Goal: Information Seeking & Learning: Learn about a topic

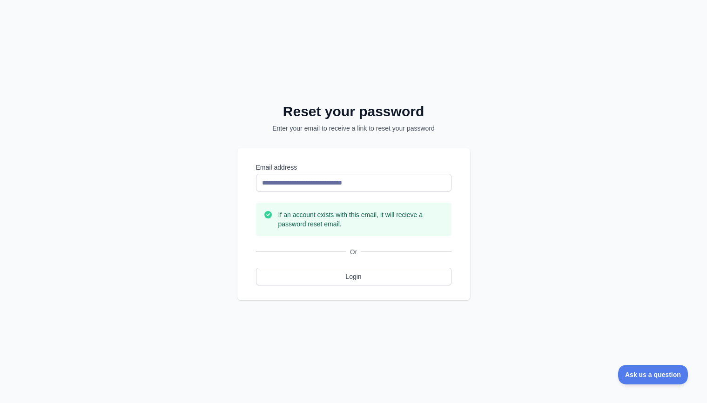
click at [531, 149] on div "**********" at bounding box center [353, 201] width 707 height 403
click at [302, 184] on input "**********" at bounding box center [353, 183] width 195 height 18
click at [603, 52] on div "**********" at bounding box center [353, 201] width 707 height 403
click at [539, 190] on div "**********" at bounding box center [353, 201] width 707 height 403
click at [328, 214] on h3 "If an account exists with this email, it will recieve a password reset email." at bounding box center [361, 219] width 166 height 19
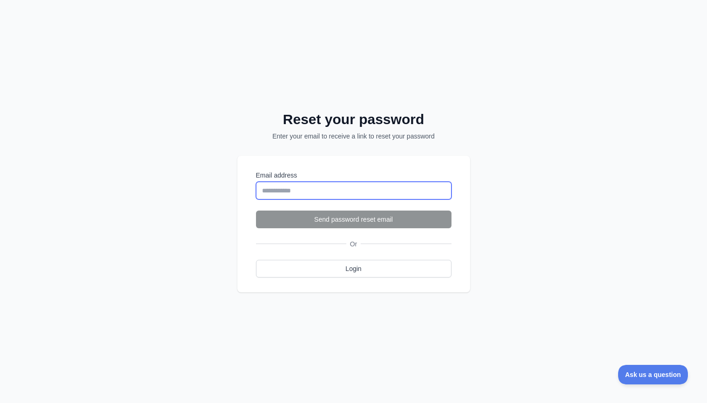
click at [322, 189] on input "Email address" at bounding box center [353, 191] width 195 height 18
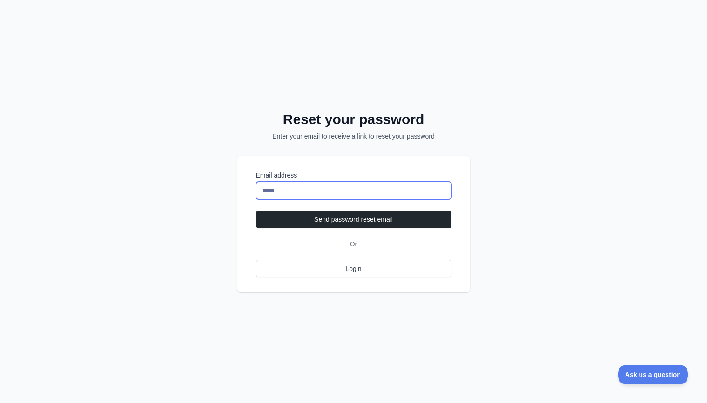
type input "**********"
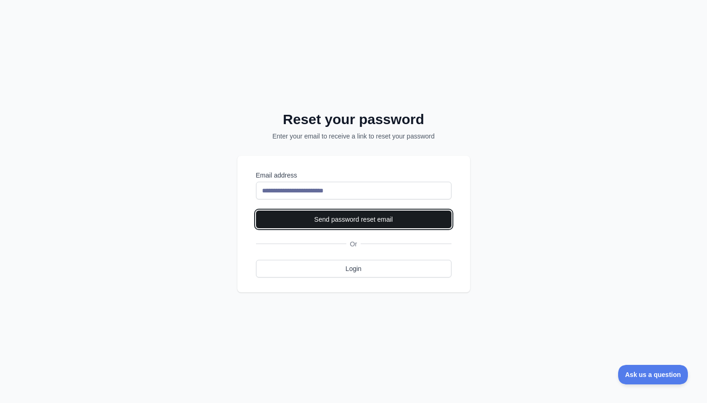
click at [341, 218] on button "Send password reset email" at bounding box center [353, 220] width 195 height 18
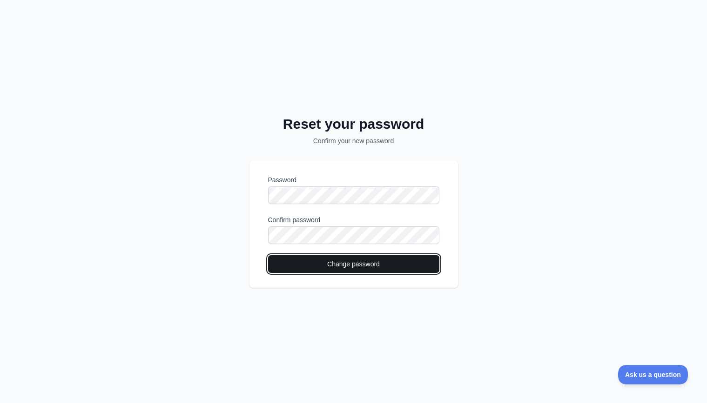
click at [348, 265] on button "Change password" at bounding box center [353, 264] width 171 height 18
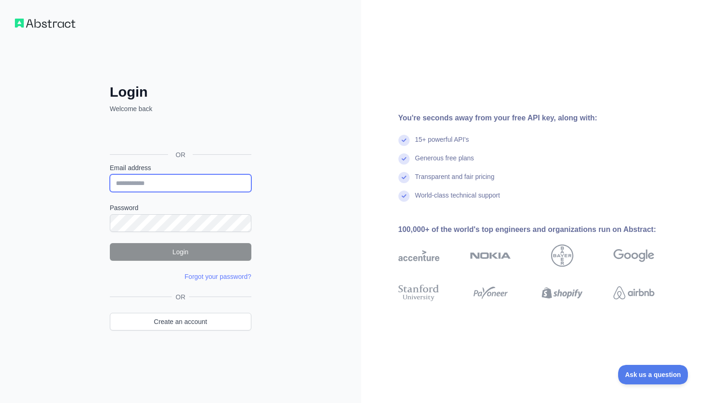
type input "**********"
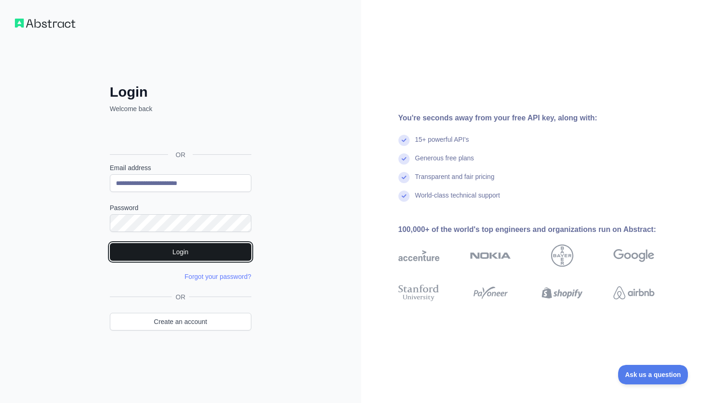
click at [195, 248] on button "Login" at bounding box center [180, 252] width 141 height 18
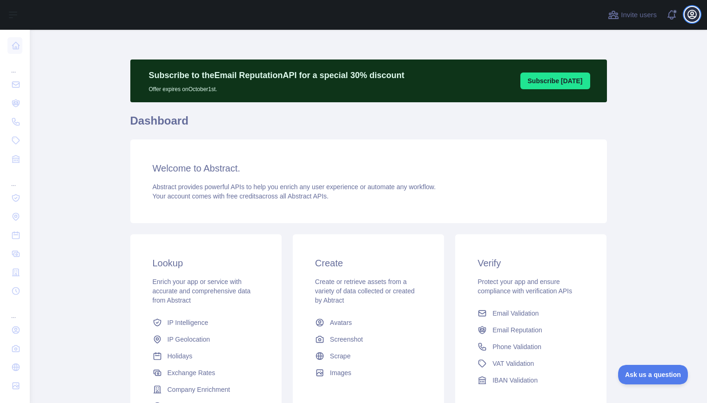
click at [698, 15] on button "Open user menu" at bounding box center [692, 14] width 15 height 15
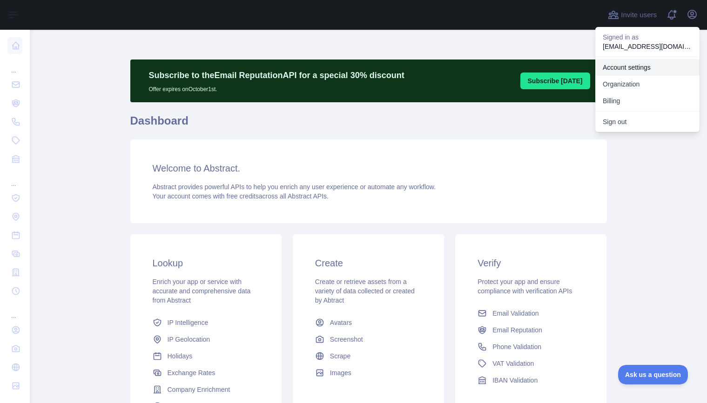
click at [633, 69] on link "Account settings" at bounding box center [647, 67] width 104 height 17
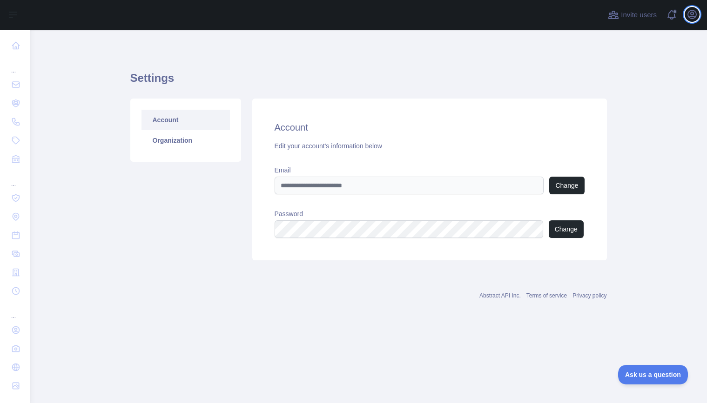
type input "**********"
click at [167, 142] on link "Organization" at bounding box center [185, 140] width 88 height 20
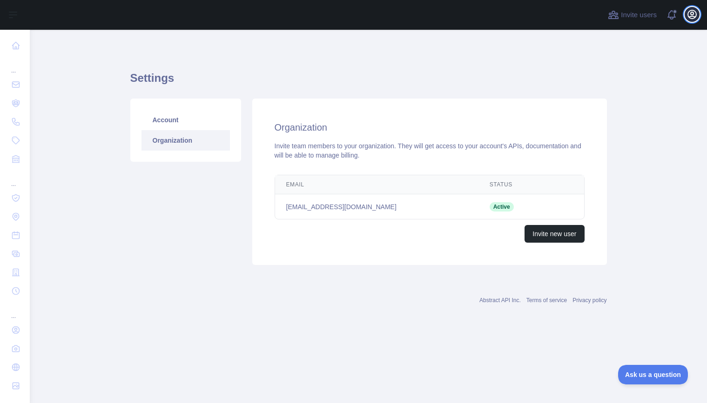
click at [690, 16] on icon "button" at bounding box center [692, 14] width 8 height 8
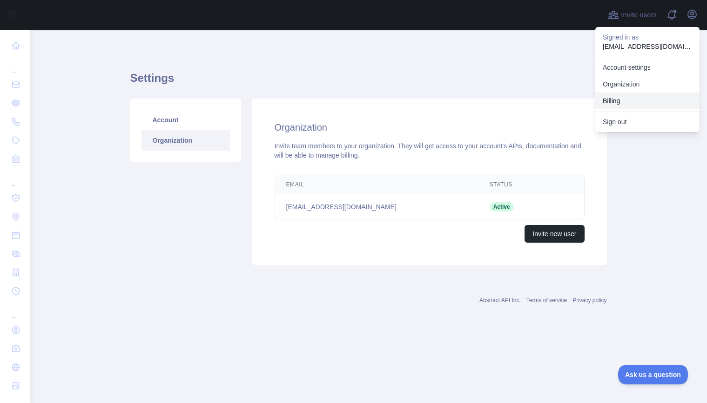
click at [619, 100] on button "Billing" at bounding box center [647, 101] width 104 height 17
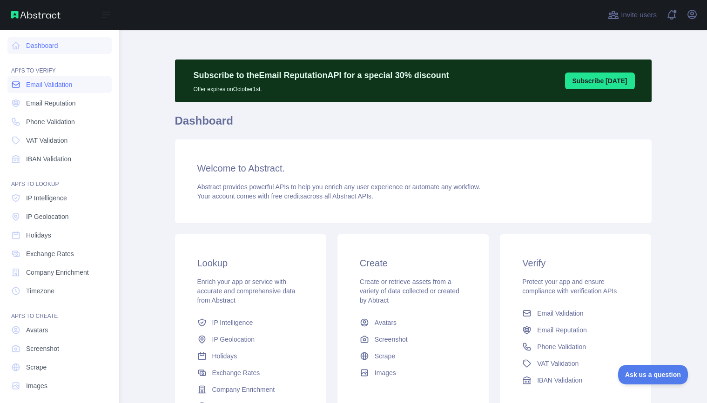
click at [27, 84] on span "Email Validation" at bounding box center [49, 84] width 46 height 9
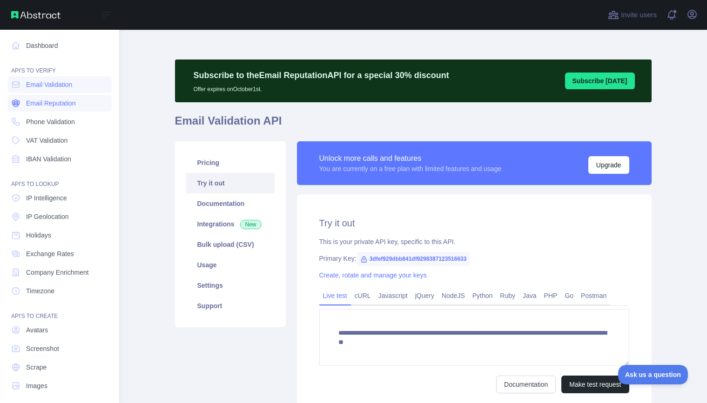
click at [46, 103] on span "Email Reputation" at bounding box center [51, 103] width 50 height 9
click at [41, 118] on span "Phone Validation" at bounding box center [50, 121] width 49 height 9
click at [40, 139] on span "VAT Validation" at bounding box center [46, 140] width 41 height 9
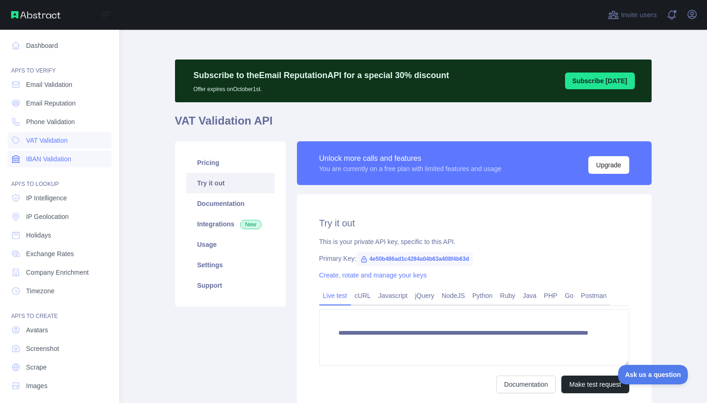
click at [43, 157] on span "IBAN Validation" at bounding box center [48, 158] width 45 height 9
click at [43, 197] on span "IP Intelligence" at bounding box center [46, 198] width 41 height 9
click at [43, 216] on span "IP Geolocation" at bounding box center [47, 216] width 43 height 9
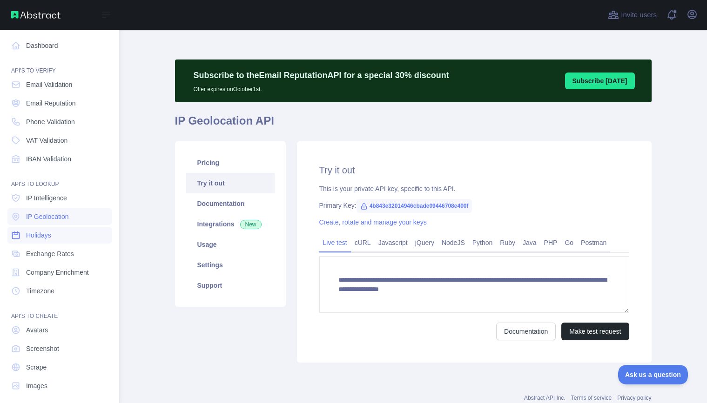
click at [39, 233] on span "Holidays" at bounding box center [38, 235] width 25 height 9
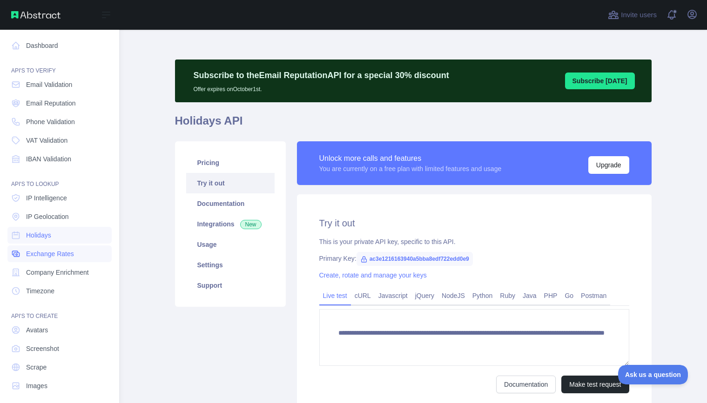
click at [40, 255] on span "Exchange Rates" at bounding box center [50, 253] width 48 height 9
click at [76, 275] on span "Company Enrichment" at bounding box center [57, 272] width 63 height 9
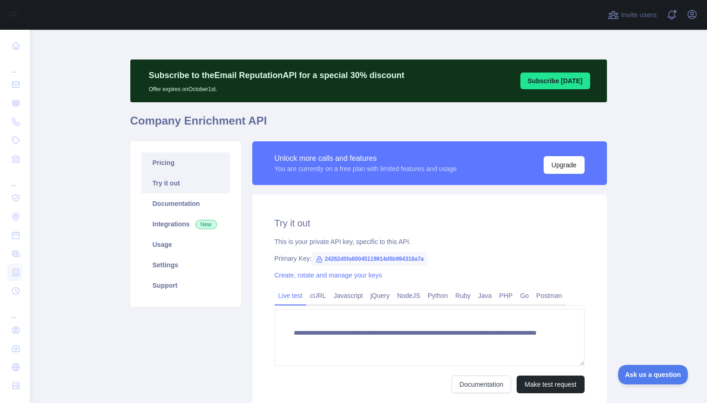
click at [173, 162] on link "Pricing" at bounding box center [185, 163] width 88 height 20
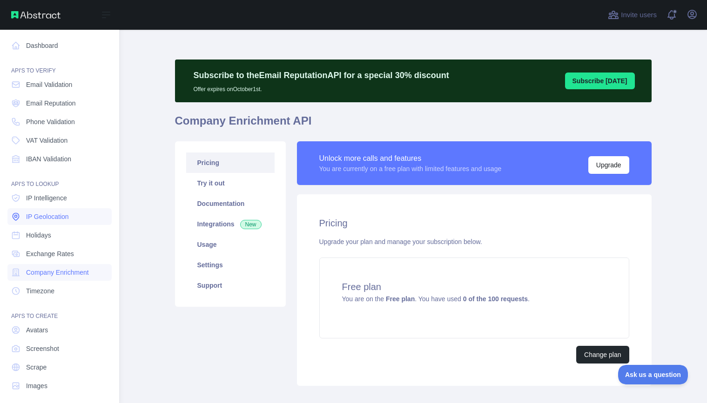
click at [40, 214] on span "IP Geolocation" at bounding box center [47, 216] width 43 height 9
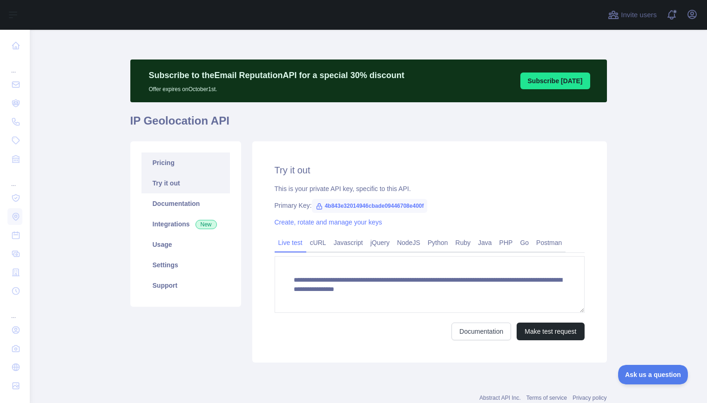
click at [183, 162] on link "Pricing" at bounding box center [185, 163] width 88 height 20
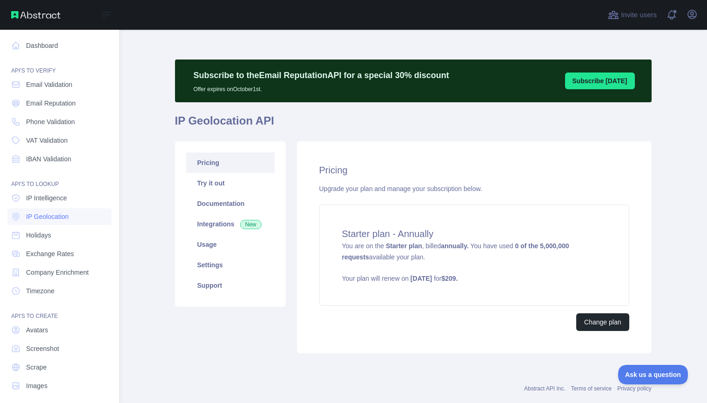
scroll to position [6, 0]
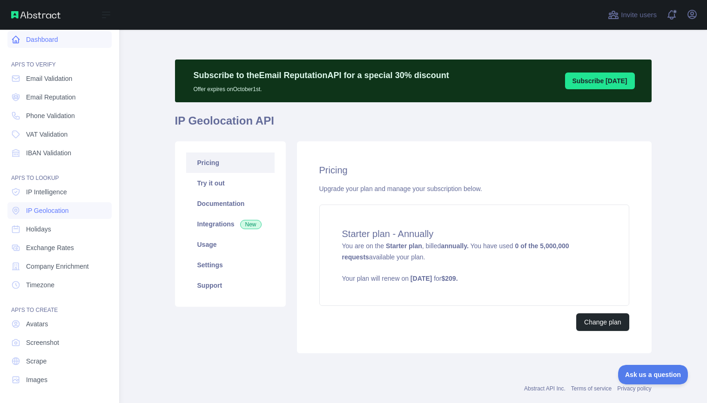
click at [50, 38] on link "Dashboard" at bounding box center [59, 39] width 104 height 17
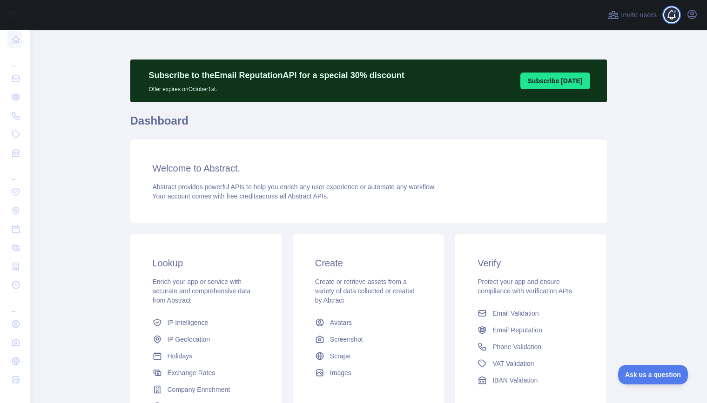
click at [670, 13] on span at bounding box center [675, 15] width 19 height 30
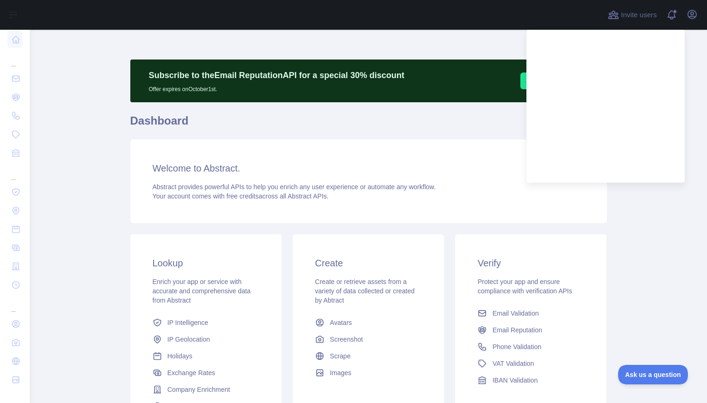
click at [656, 244] on main "Subscribe to the Email Reputation API for a special 30 % discount Offer expires…" at bounding box center [368, 217] width 677 height 374
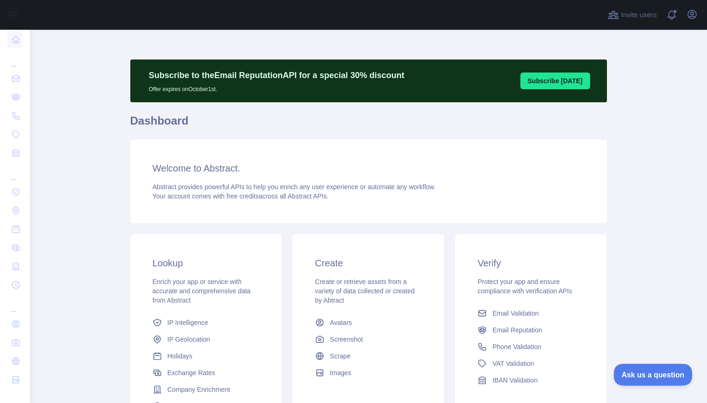
click at [643, 373] on span "Ask us a question" at bounding box center [648, 373] width 70 height 7
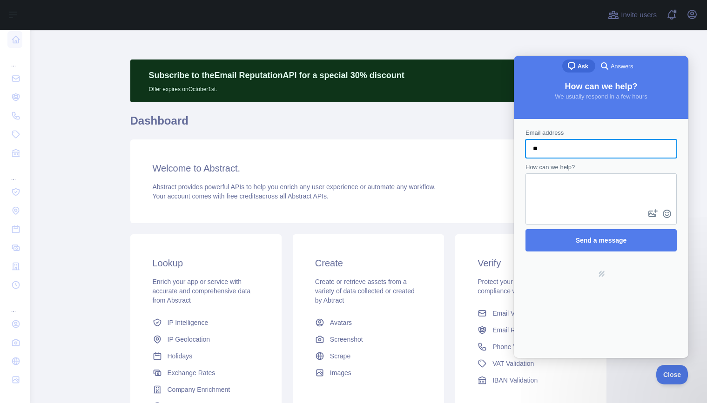
type input "**********"
click at [589, 194] on textarea "How can we help?" at bounding box center [600, 191] width 149 height 33
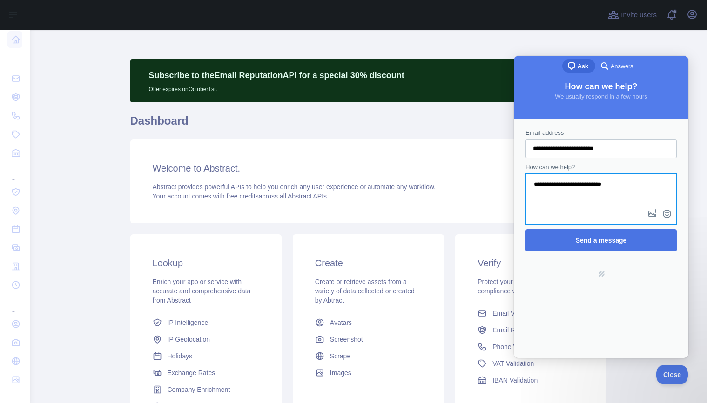
type textarea "**********"
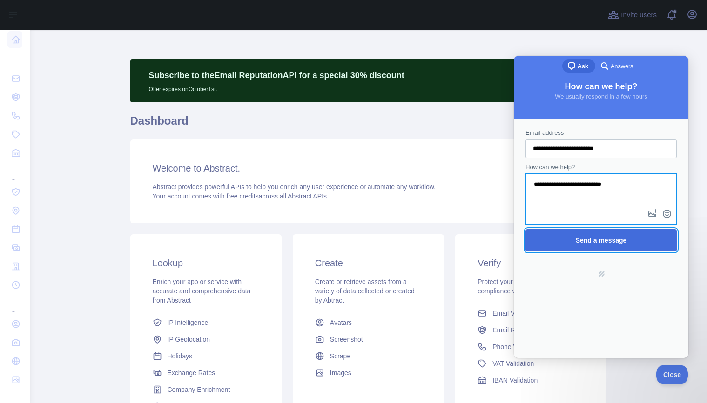
click at [611, 238] on span "Send a message" at bounding box center [601, 240] width 51 height 7
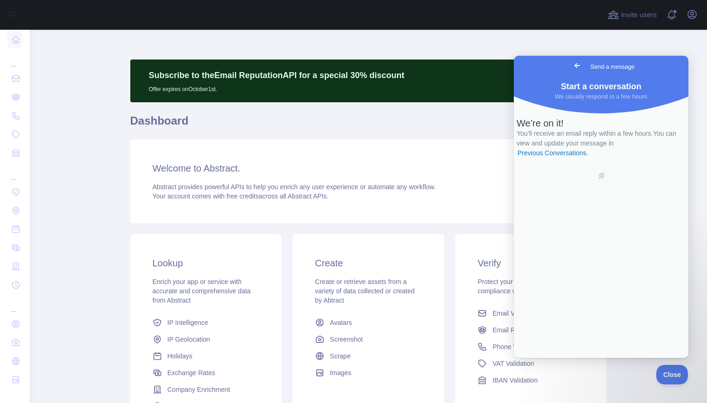
click at [467, 150] on div "Welcome to Abstract. Abstract provides powerful APIs to help you enrich any use…" at bounding box center [368, 182] width 477 height 84
click at [571, 66] on span "Go back" at bounding box center [576, 65] width 11 height 11
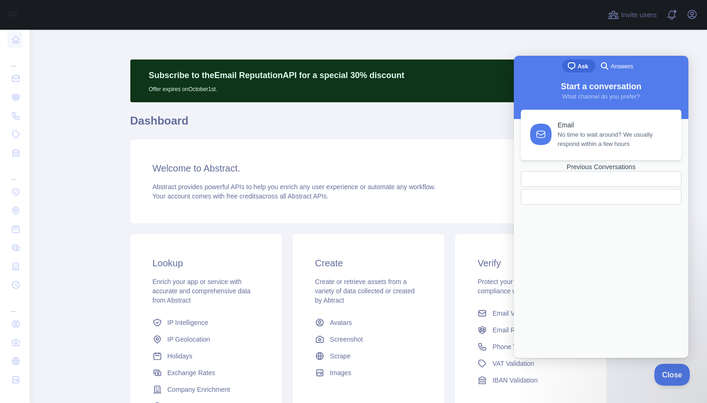
click at [669, 372] on span "Close" at bounding box center [670, 373] width 32 height 7
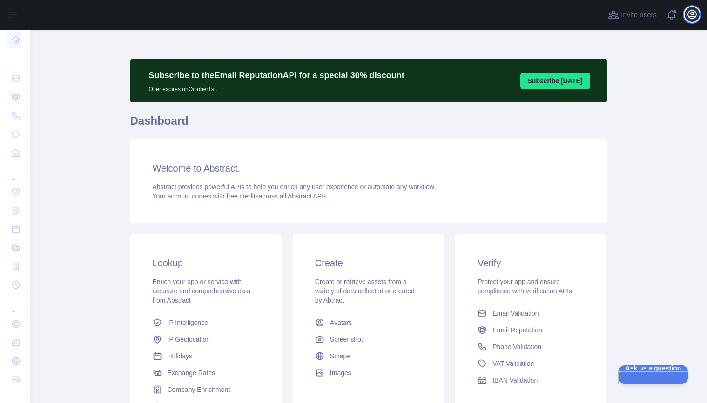
click at [692, 12] on icon "button" at bounding box center [692, 14] width 8 height 8
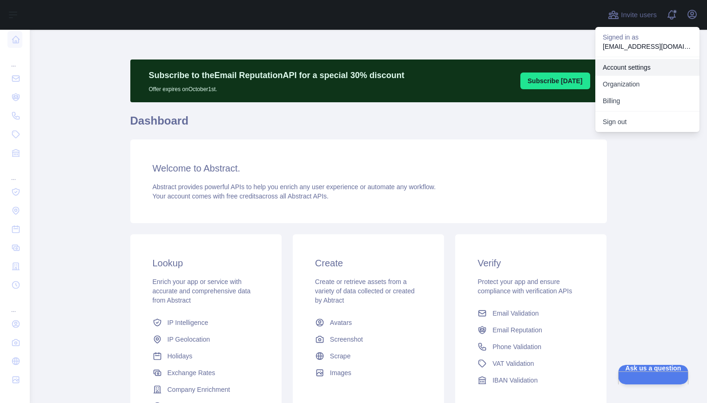
click at [631, 64] on link "Account settings" at bounding box center [647, 67] width 104 height 17
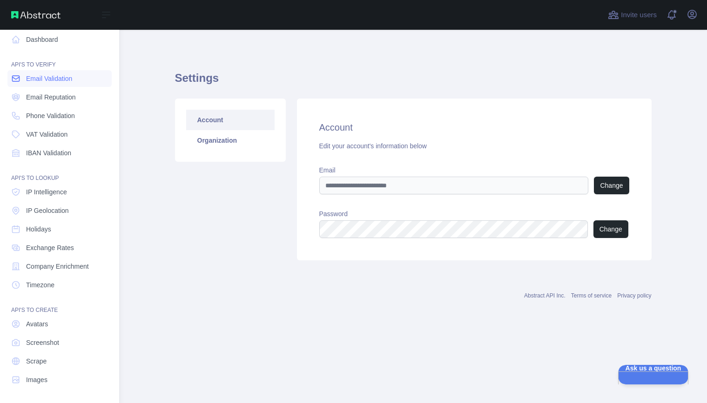
click at [35, 79] on span "Email Validation" at bounding box center [49, 78] width 46 height 9
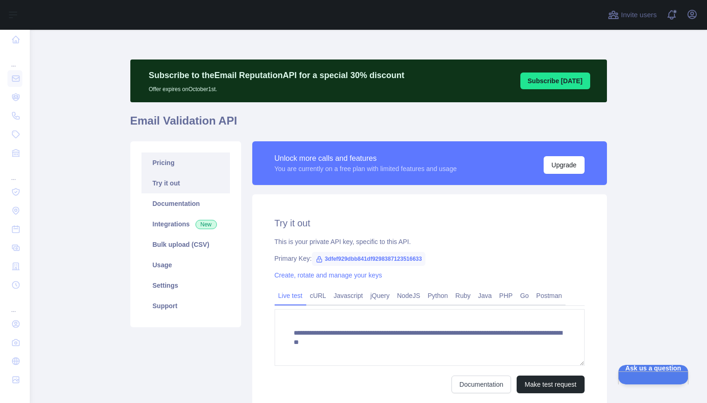
click at [182, 161] on link "Pricing" at bounding box center [185, 163] width 88 height 20
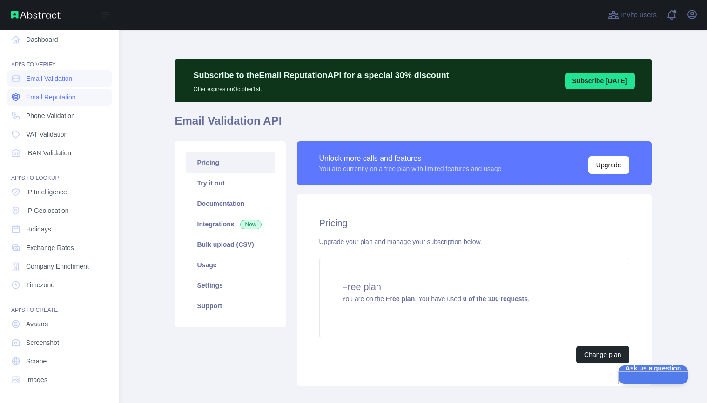
click at [17, 96] on icon at bounding box center [16, 97] width 4 height 3
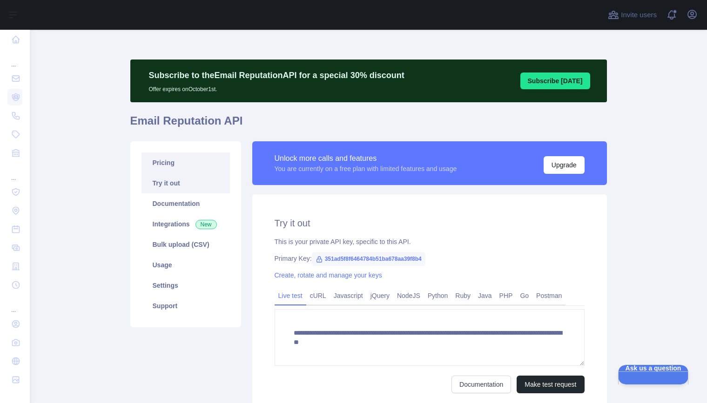
click at [188, 159] on link "Pricing" at bounding box center [185, 163] width 88 height 20
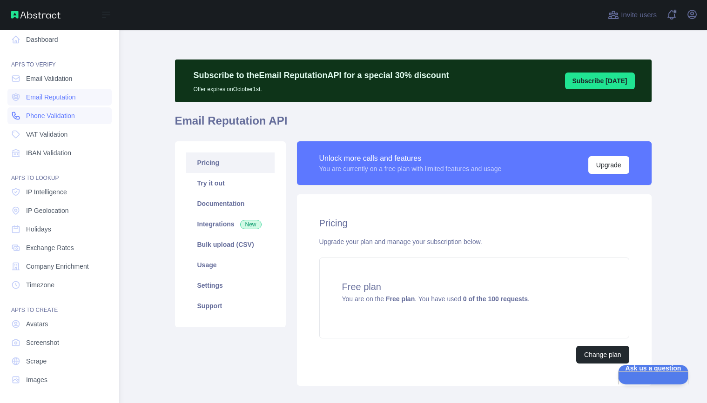
click at [28, 119] on span "Phone Validation" at bounding box center [50, 115] width 49 height 9
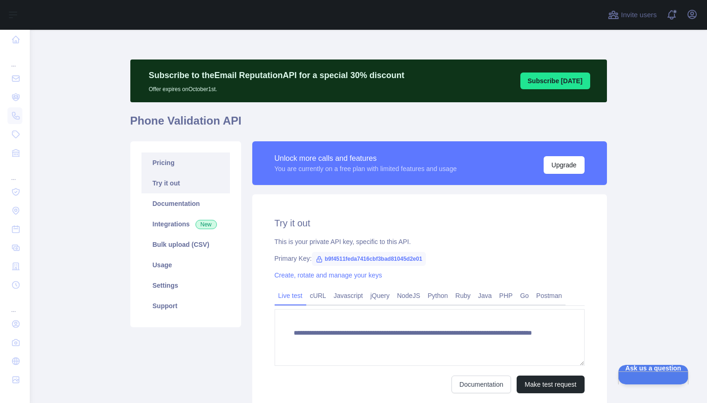
click at [180, 163] on link "Pricing" at bounding box center [185, 163] width 88 height 20
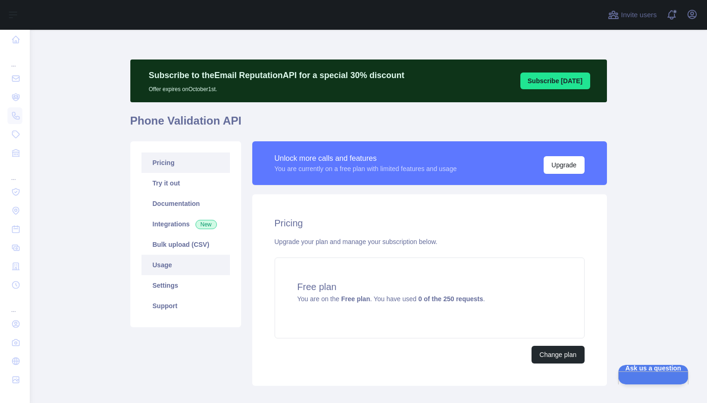
click at [172, 260] on link "Usage" at bounding box center [185, 265] width 88 height 20
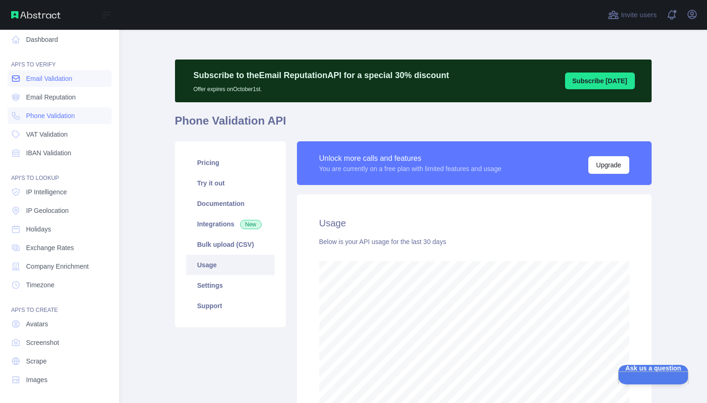
scroll to position [464962, 464748]
click at [21, 77] on link "Email Validation" at bounding box center [59, 78] width 104 height 17
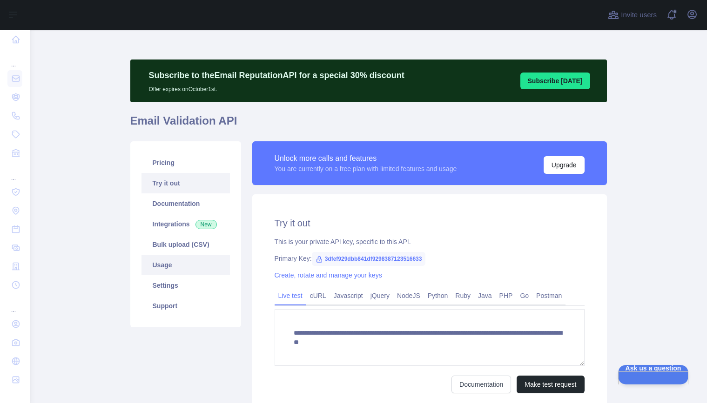
click at [173, 263] on link "Usage" at bounding box center [185, 265] width 88 height 20
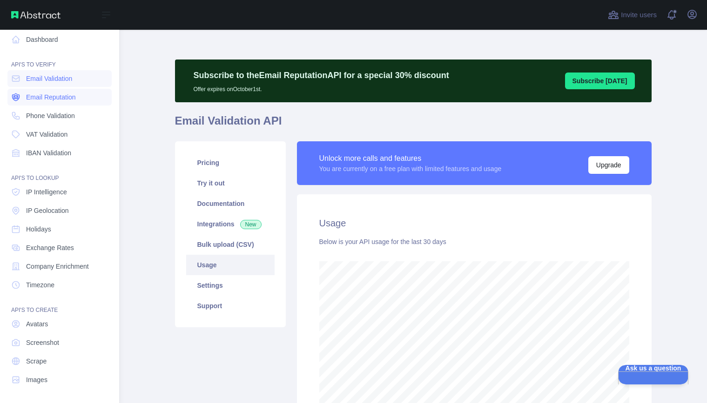
scroll to position [464962, 464748]
click at [18, 96] on icon at bounding box center [16, 97] width 4 height 3
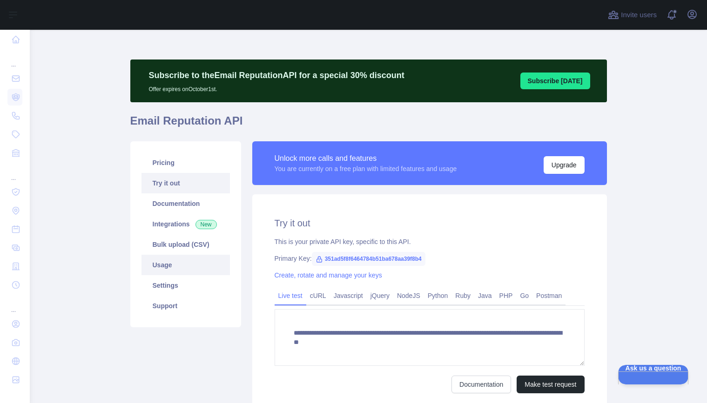
click at [172, 265] on link "Usage" at bounding box center [185, 265] width 88 height 20
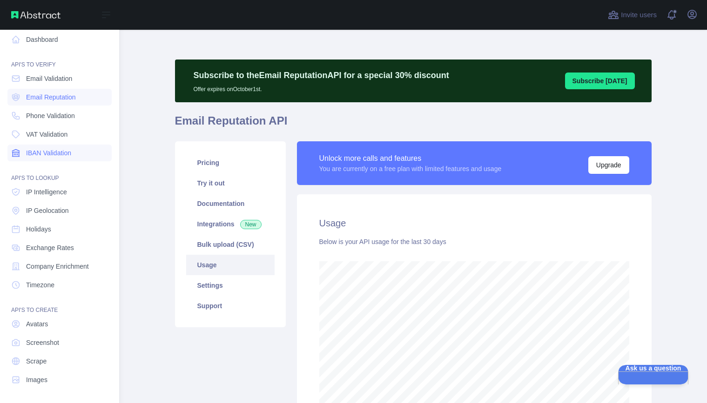
scroll to position [464962, 464748]
click at [19, 155] on icon at bounding box center [15, 152] width 9 height 9
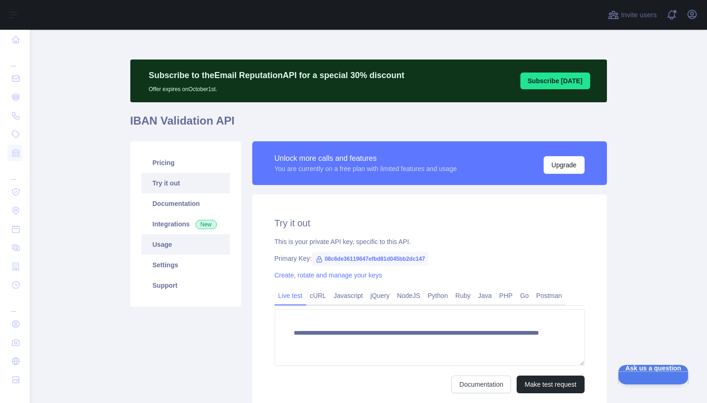
click at [174, 243] on link "Usage" at bounding box center [185, 245] width 88 height 20
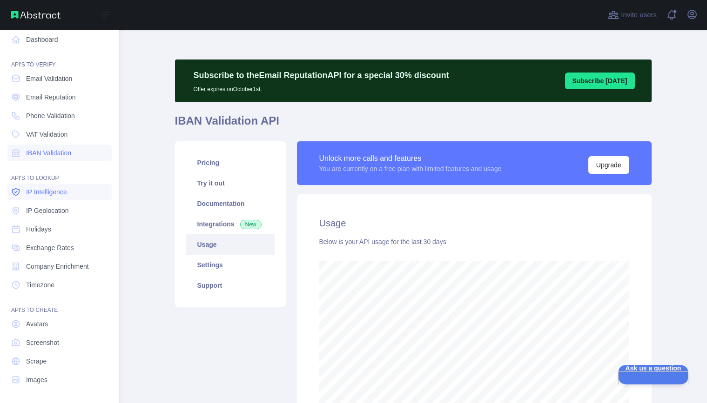
click at [44, 190] on span "IP Intelligence" at bounding box center [46, 192] width 41 height 9
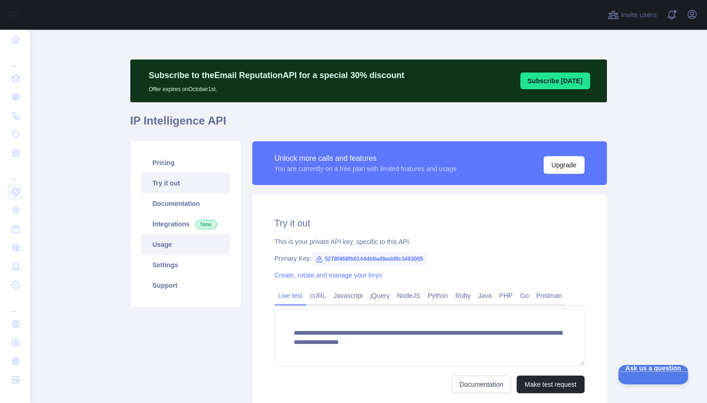
click at [178, 247] on link "Usage" at bounding box center [185, 245] width 88 height 20
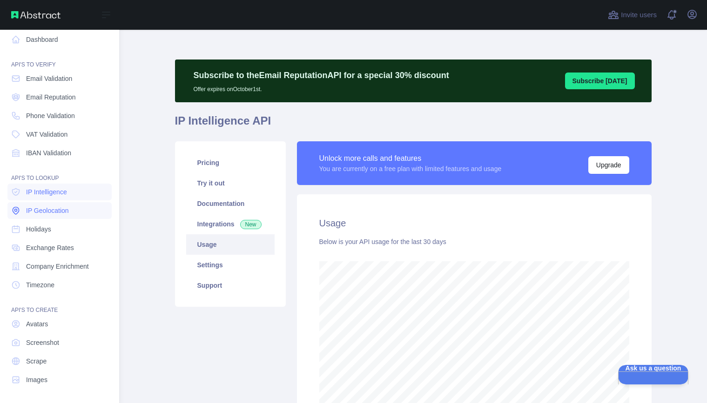
click at [20, 211] on icon at bounding box center [15, 210] width 9 height 9
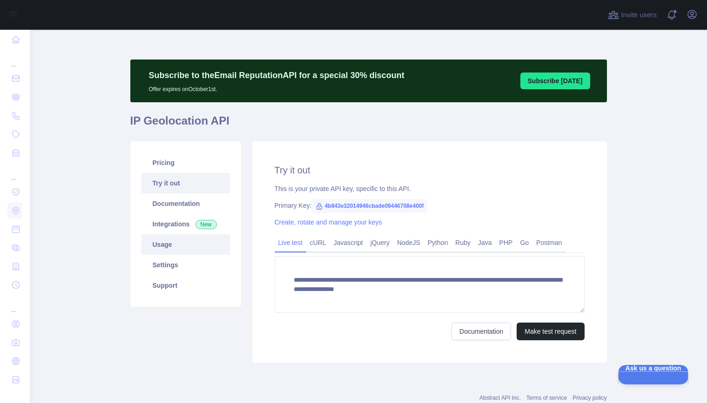
click at [197, 247] on link "Usage" at bounding box center [185, 245] width 88 height 20
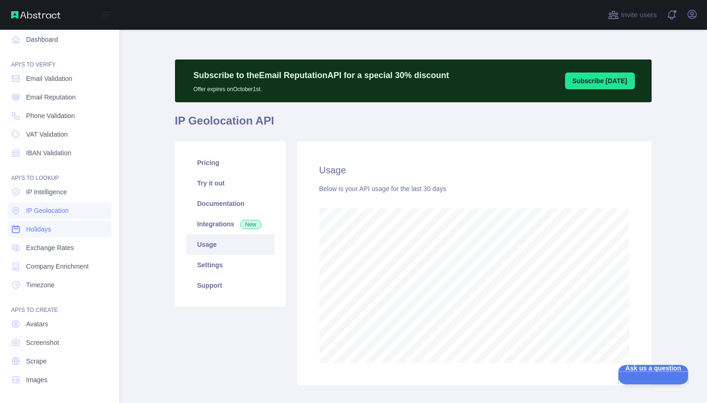
click at [21, 231] on link "Holidays" at bounding box center [59, 229] width 104 height 17
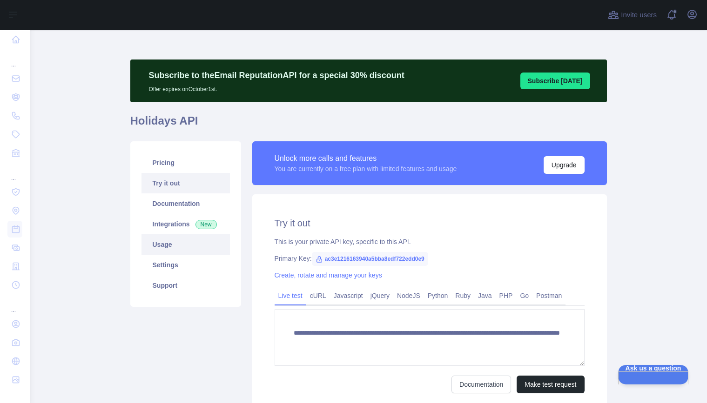
click at [185, 245] on link "Usage" at bounding box center [185, 245] width 88 height 20
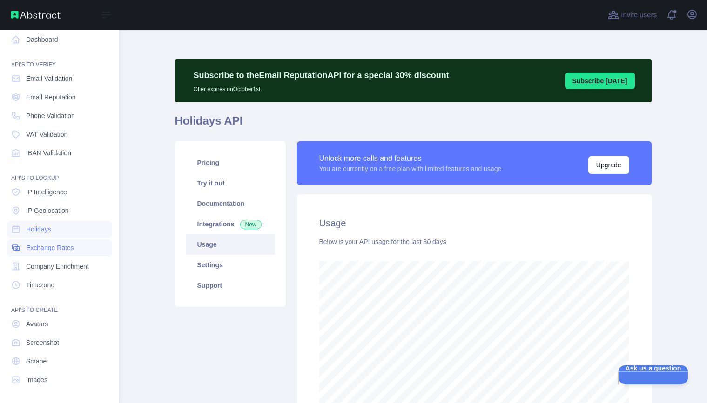
click at [19, 248] on icon at bounding box center [16, 248] width 7 height 6
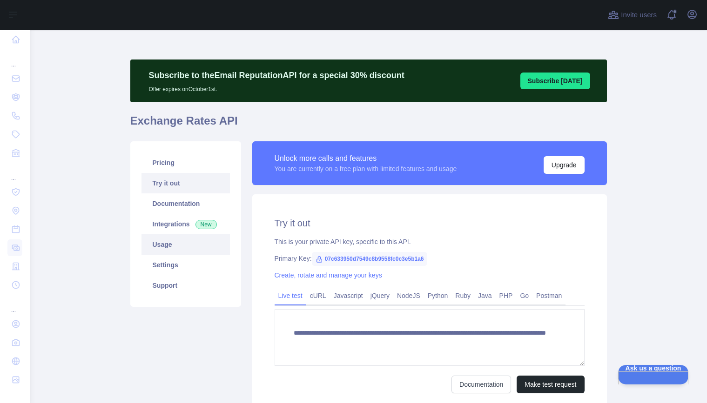
click at [183, 247] on link "Usage" at bounding box center [185, 245] width 88 height 20
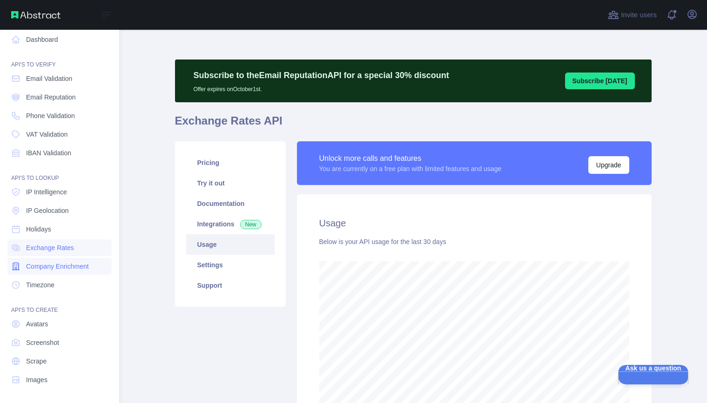
click at [21, 267] on link "Company Enrichment" at bounding box center [59, 266] width 104 height 17
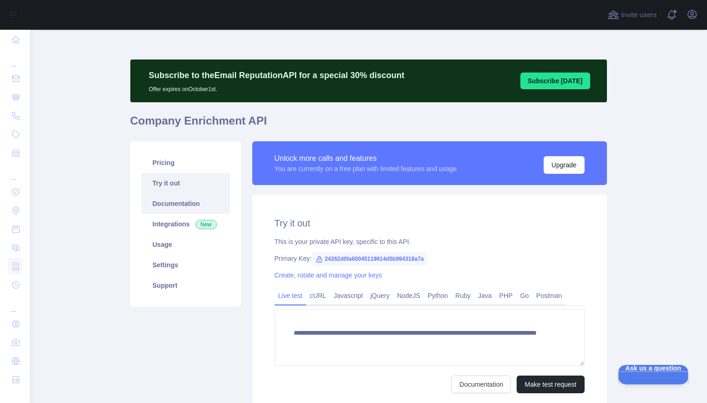
click at [200, 201] on link "Documentation" at bounding box center [185, 204] width 88 height 20
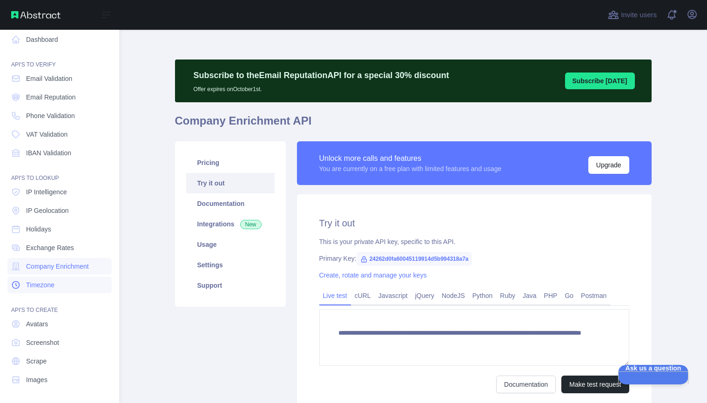
click at [51, 282] on span "Timezone" at bounding box center [40, 285] width 28 height 9
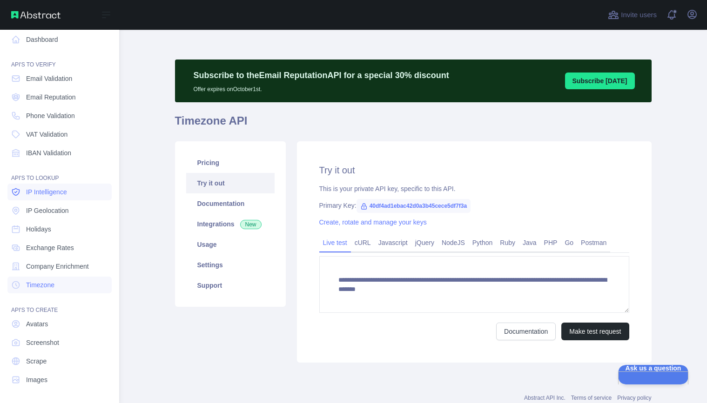
click at [52, 192] on span "IP Intelligence" at bounding box center [46, 192] width 41 height 9
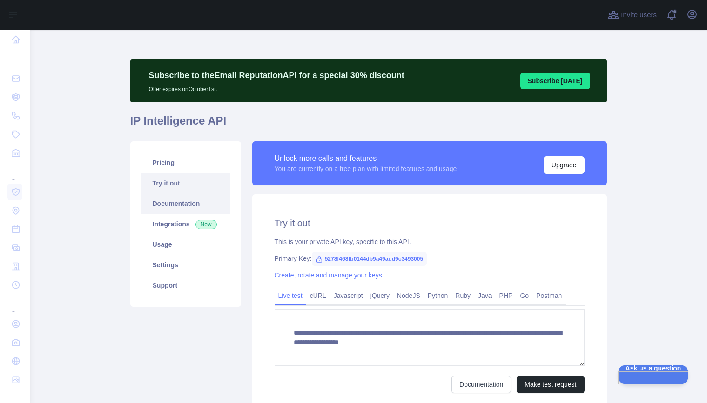
click at [196, 202] on link "Documentation" at bounding box center [185, 204] width 88 height 20
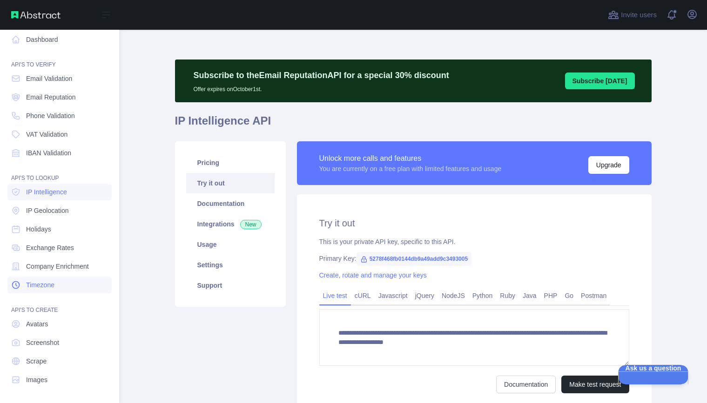
click at [49, 283] on span "Timezone" at bounding box center [40, 285] width 28 height 9
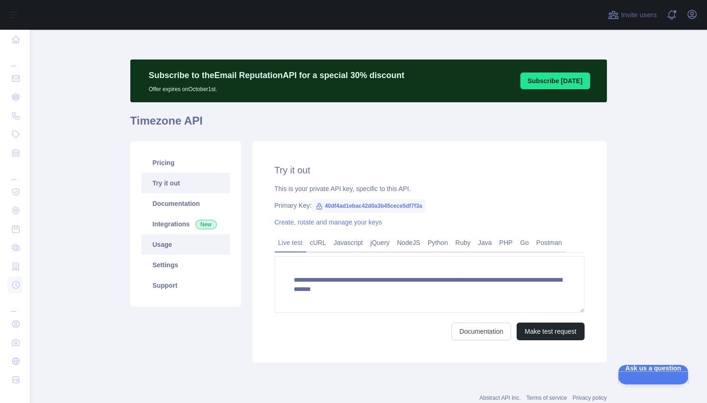
click at [172, 248] on link "Usage" at bounding box center [185, 245] width 88 height 20
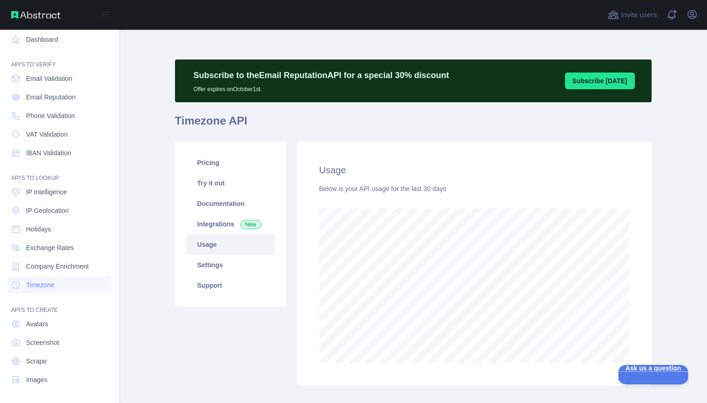
scroll to position [464962, 464659]
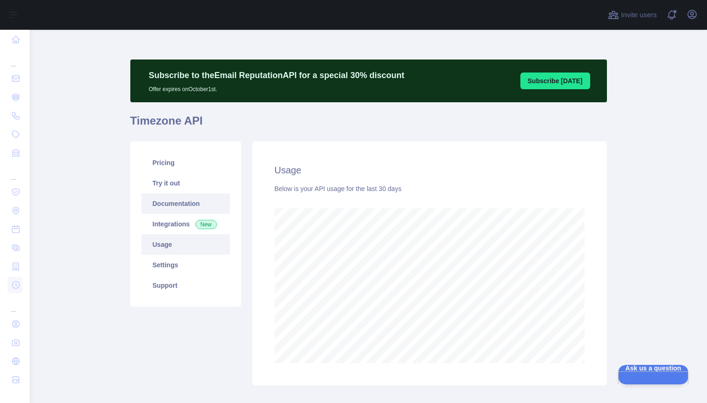
click at [163, 202] on link "Documentation" at bounding box center [185, 204] width 88 height 20
click at [180, 200] on link "Documentation" at bounding box center [185, 204] width 88 height 20
click at [174, 221] on link "Integrations New" at bounding box center [185, 224] width 88 height 20
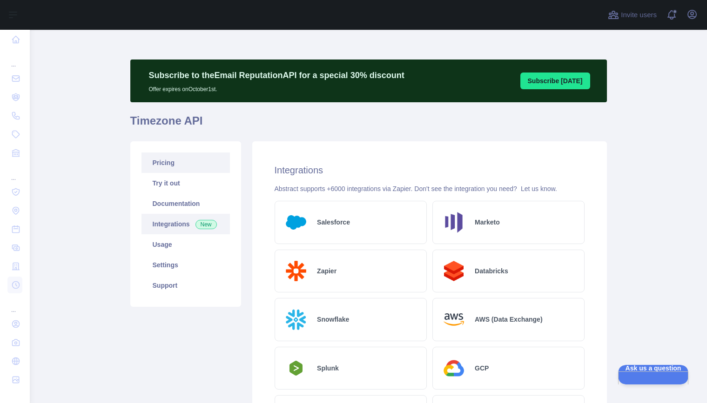
click at [172, 165] on link "Pricing" at bounding box center [185, 163] width 88 height 20
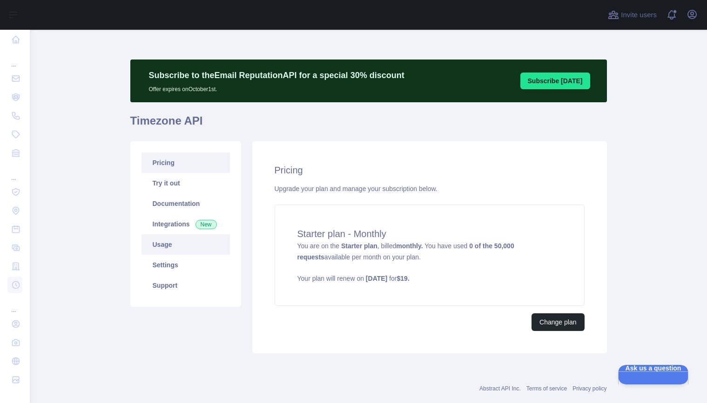
click at [170, 243] on link "Usage" at bounding box center [185, 245] width 88 height 20
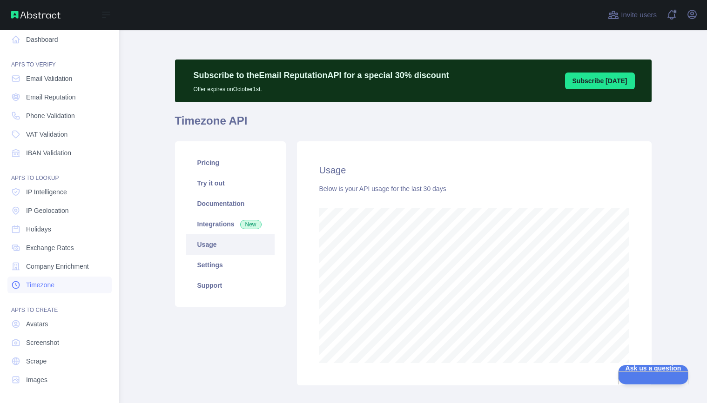
scroll to position [374, 588]
click at [47, 363] on span "Scrape" at bounding box center [36, 361] width 20 height 9
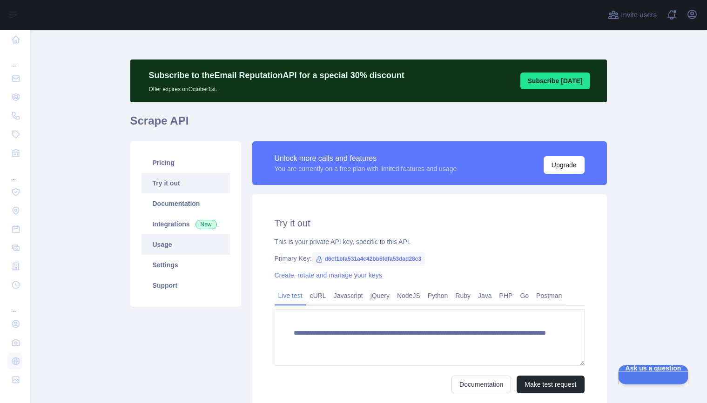
click at [177, 245] on link "Usage" at bounding box center [185, 245] width 88 height 20
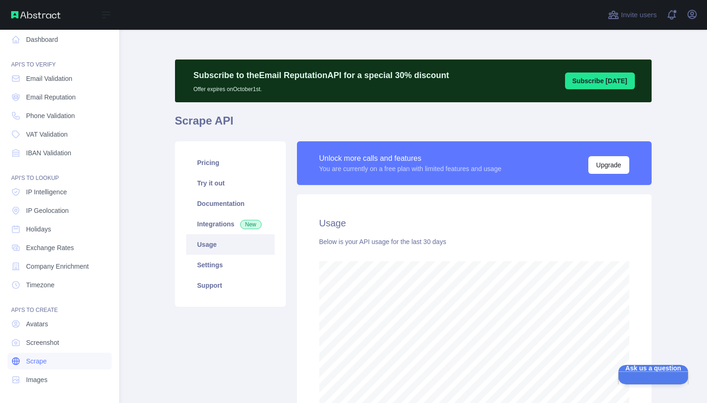
scroll to position [464962, 464748]
click at [25, 338] on link "Screenshot" at bounding box center [59, 343] width 104 height 17
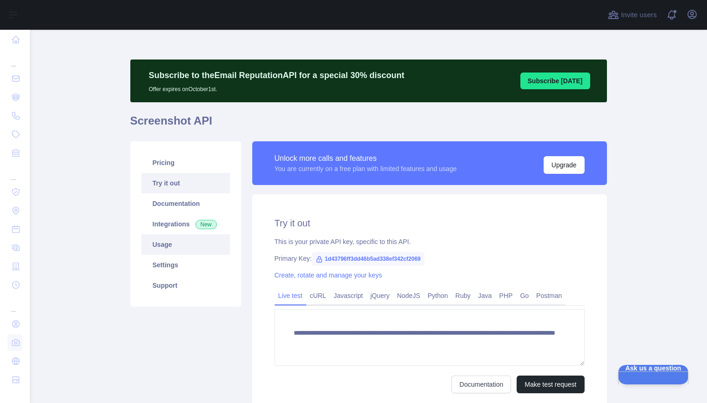
click at [197, 244] on link "Usage" at bounding box center [185, 245] width 88 height 20
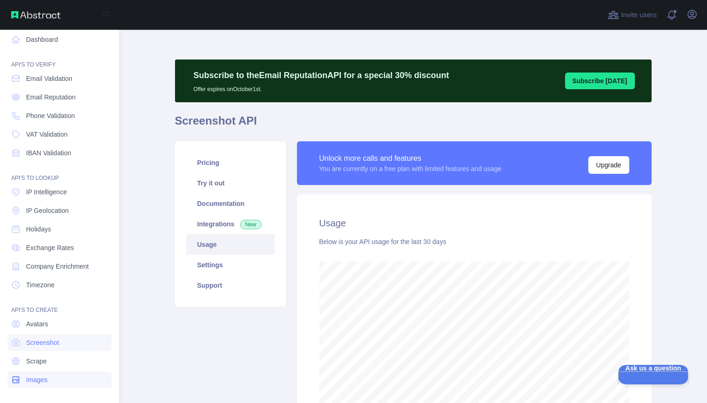
scroll to position [464962, 464748]
click at [19, 383] on icon at bounding box center [15, 380] width 9 height 9
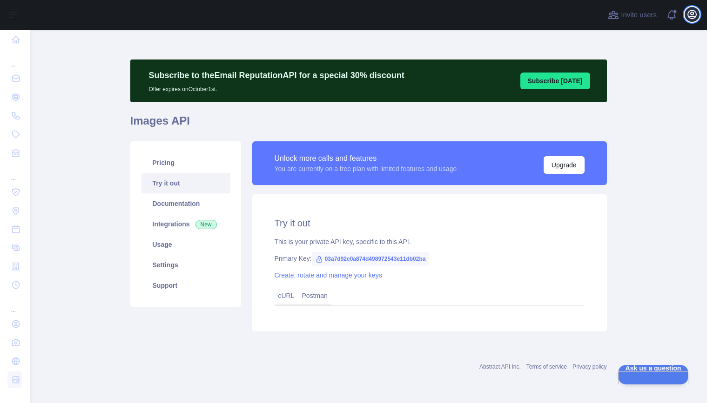
click at [691, 13] on icon "button" at bounding box center [692, 14] width 8 height 8
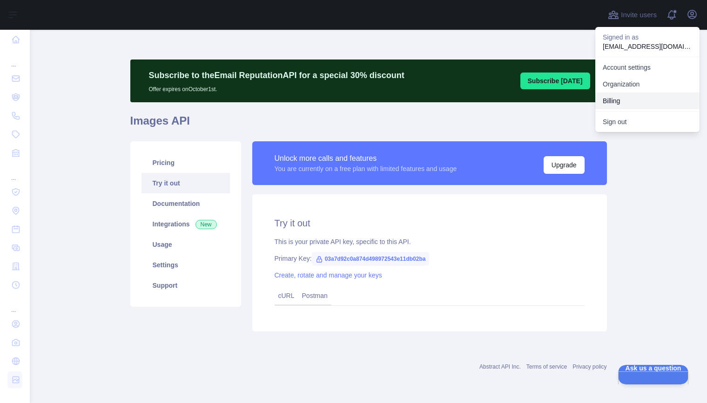
click at [617, 98] on button "Billing" at bounding box center [647, 101] width 104 height 17
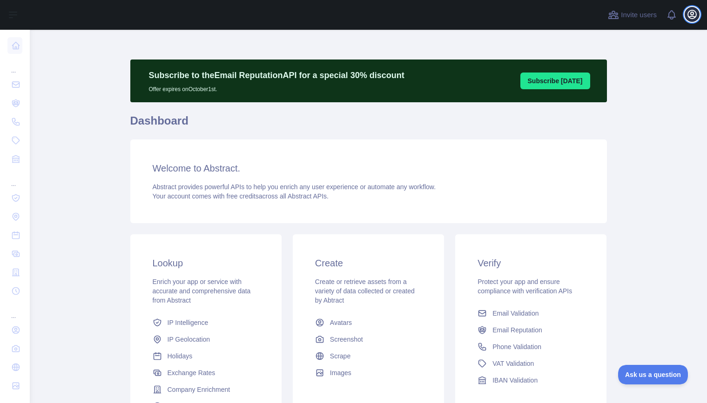
click at [694, 12] on icon "button" at bounding box center [691, 14] width 11 height 11
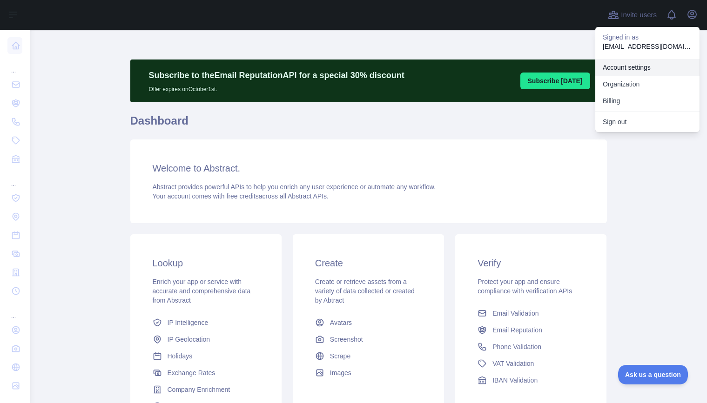
click at [622, 64] on link "Account settings" at bounding box center [647, 67] width 104 height 17
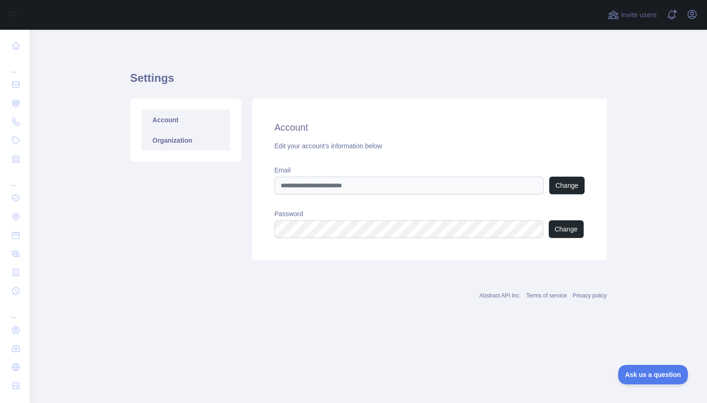
click at [187, 138] on link "Organization" at bounding box center [185, 140] width 88 height 20
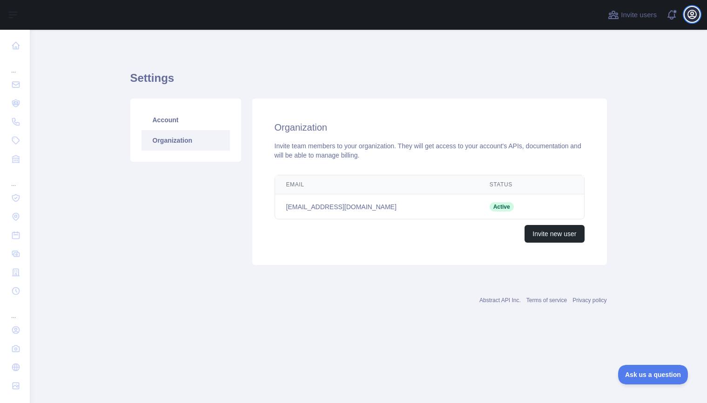
click at [698, 13] on button "Open user menu" at bounding box center [692, 14] width 15 height 15
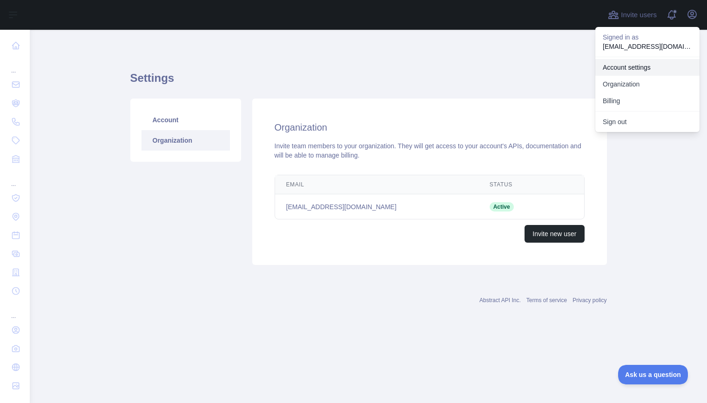
click at [618, 67] on link "Account settings" at bounding box center [647, 67] width 104 height 17
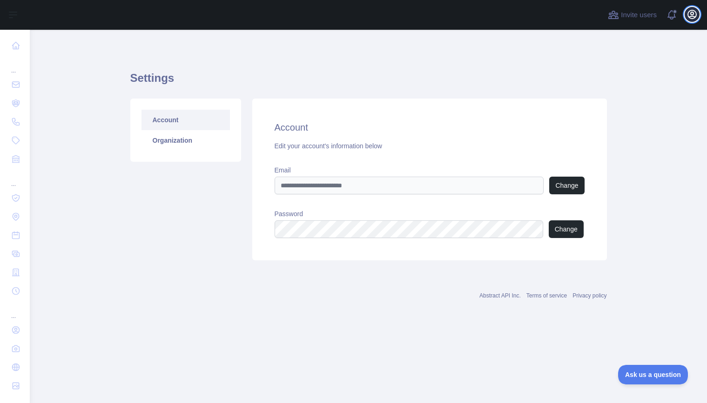
click at [688, 11] on icon "button" at bounding box center [691, 14] width 11 height 11
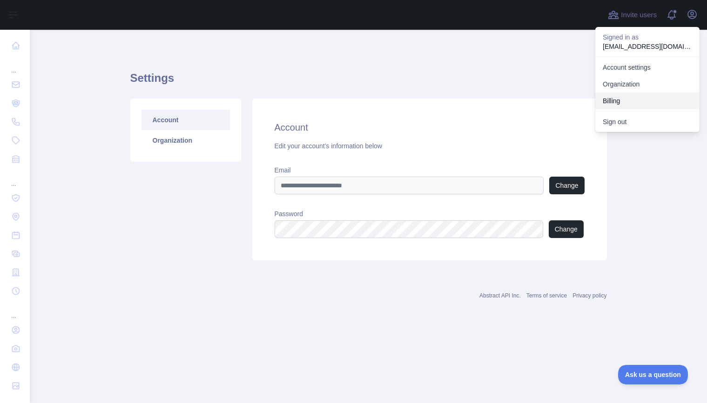
click at [613, 97] on button "Billing" at bounding box center [647, 101] width 104 height 17
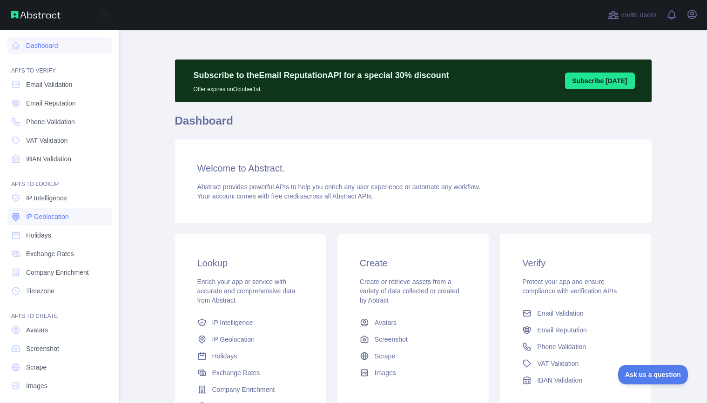
click at [44, 215] on span "IP Geolocation" at bounding box center [47, 216] width 43 height 9
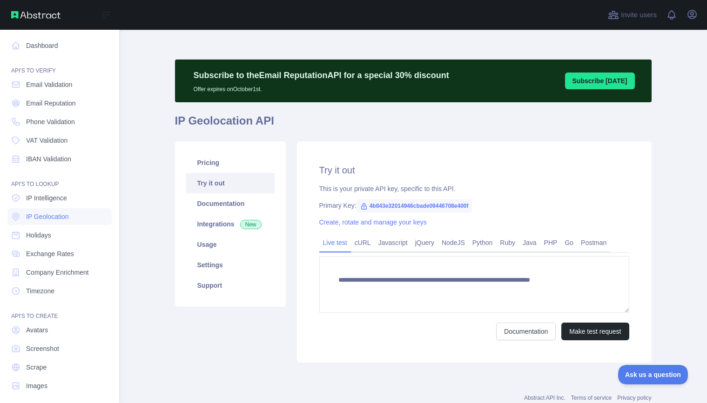
type textarea "**********"
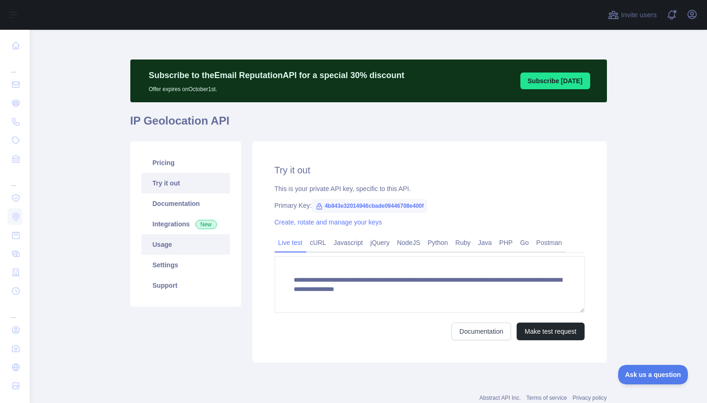
click at [167, 242] on link "Usage" at bounding box center [185, 245] width 88 height 20
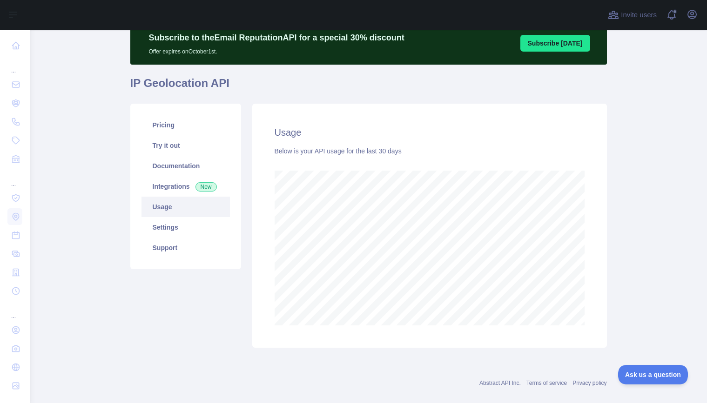
scroll to position [37, 0]
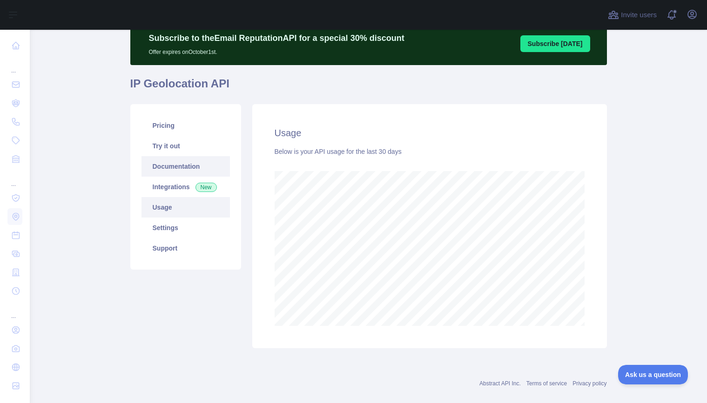
click at [176, 166] on link "Documentation" at bounding box center [185, 166] width 88 height 20
click at [176, 229] on link "Settings" at bounding box center [185, 228] width 88 height 20
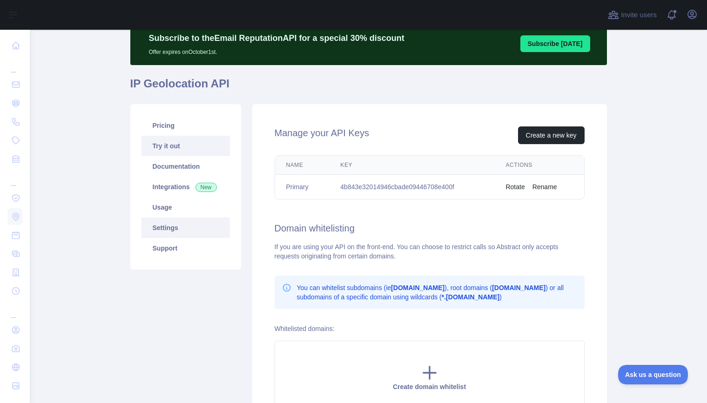
click at [175, 147] on link "Try it out" at bounding box center [185, 146] width 88 height 20
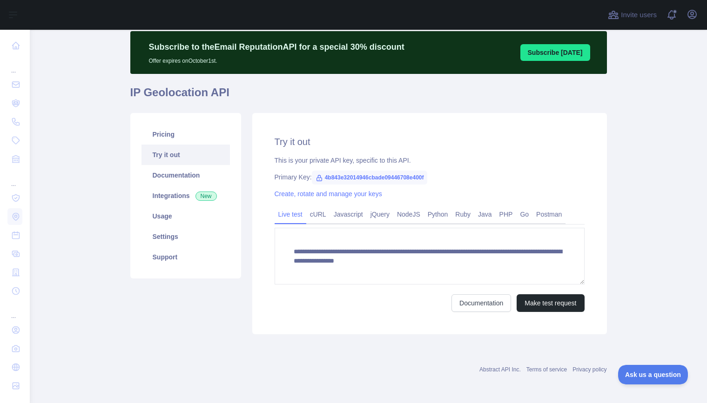
click at [377, 176] on span "4b843e32014946cbade09446708e400f" at bounding box center [370, 178] width 116 height 14
click at [374, 178] on span "4b843e32014946cbade09446708e400f" at bounding box center [370, 178] width 116 height 14
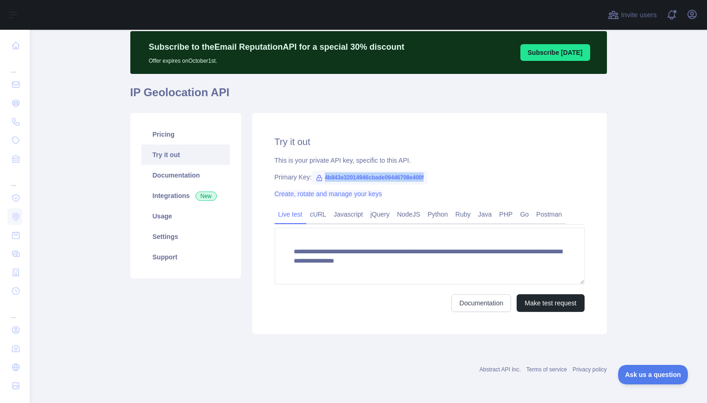
click at [360, 195] on link "Create, rotate and manage your keys" at bounding box center [328, 193] width 107 height 7
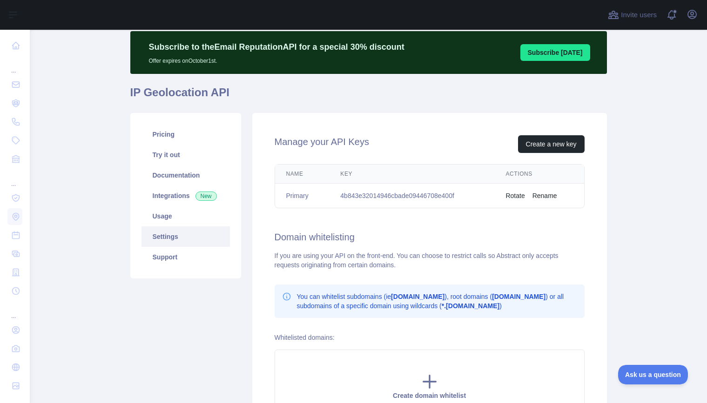
click at [407, 195] on td "4b843e32014946cbade09446708e400f" at bounding box center [411, 196] width 165 height 25
copy td "4b843e32014946cbade09446708e400f"
click at [646, 136] on main "Subscribe to the Email Reputation API for a special 30 % discount Offer expires…" at bounding box center [368, 217] width 677 height 374
